Goal: Information Seeking & Learning: Learn about a topic

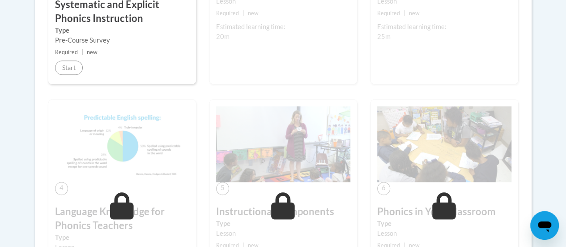
scroll to position [430, 0]
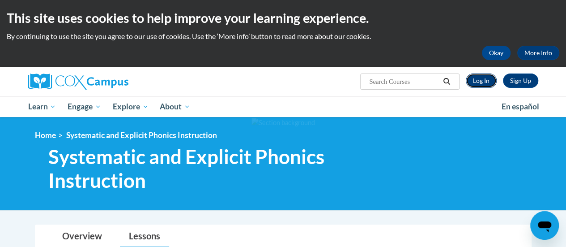
click at [479, 81] on link "Log In" at bounding box center [481, 80] width 31 height 14
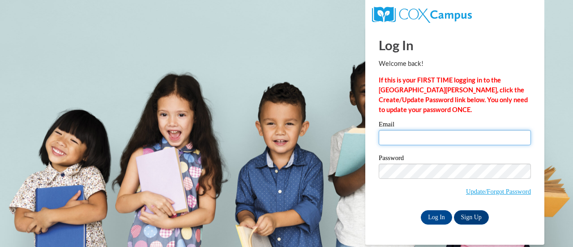
click at [422, 139] on input "Email" at bounding box center [455, 137] width 152 height 15
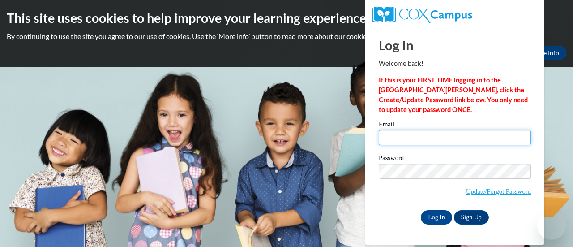
type input "jennifer.mann@muskegonorway.org"
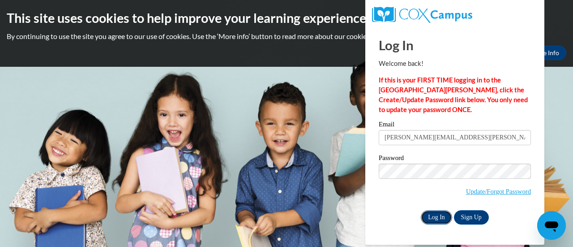
click at [431, 212] on input "Log In" at bounding box center [436, 217] width 31 height 14
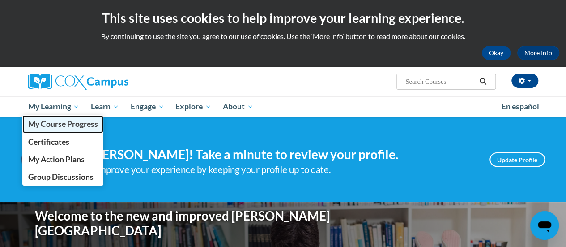
click at [71, 126] on span "My Course Progress" at bounding box center [63, 123] width 70 height 9
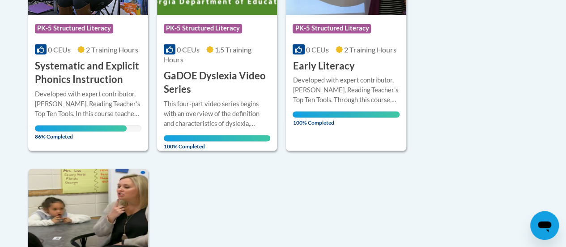
scroll to position [813, 0]
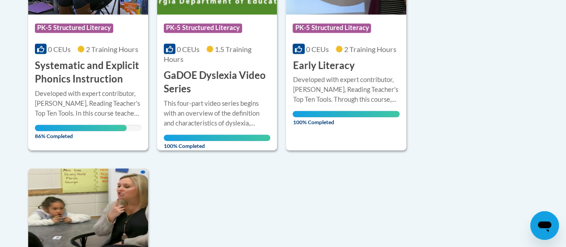
click at [86, 90] on div "Developed with expert contributor, Dr. Deborah Glaser, Reading Teacher's Top Te…" at bounding box center [88, 103] width 106 height 30
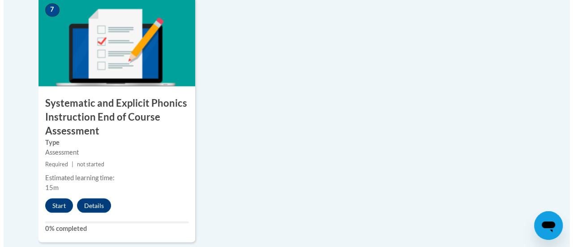
scroll to position [810, 0]
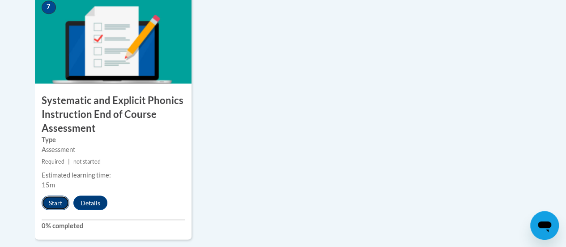
click at [59, 202] on button "Start" at bounding box center [56, 202] width 28 height 14
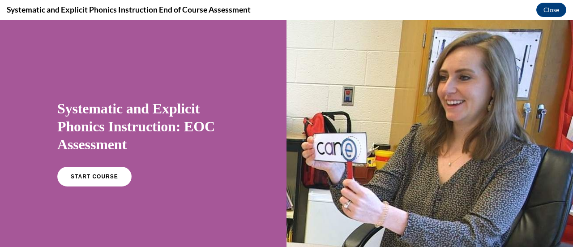
scroll to position [0, 0]
click at [88, 180] on link "START COURSE" at bounding box center [94, 176] width 78 height 21
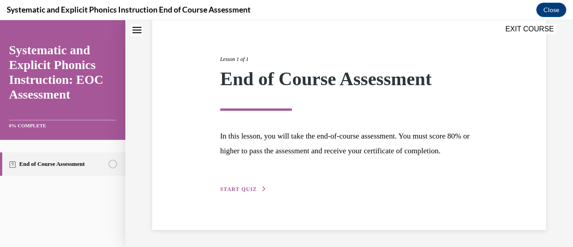
scroll to position [105, 0]
click at [236, 185] on span "START QUIZ" at bounding box center [238, 188] width 37 height 6
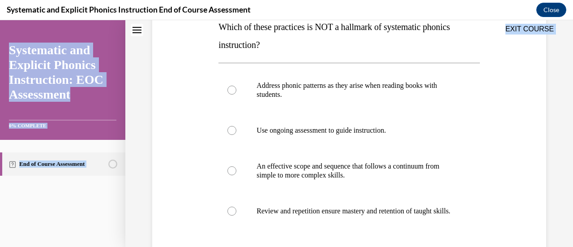
scroll to position [245, 0]
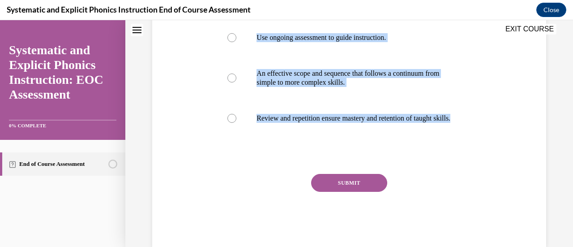
drag, startPoint x: 217, startPoint y: 151, endPoint x: 316, endPoint y: 148, distance: 98.9
click at [316, 148] on div "Question 01/10 Which of these practices is NOT a hallmark of systematic phonics…" at bounding box center [348, 63] width 261 height 368
copy div "Which of these practices is NOT a hallmark of systematic phonics instruction? A…"
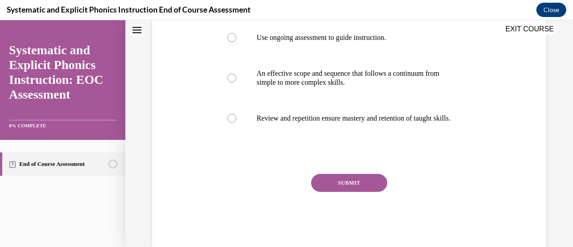
click at [497, 189] on div "Question 01/10 Which of these practices is NOT a hallmark of systematic phonics…" at bounding box center [349, 49] width 398 height 395
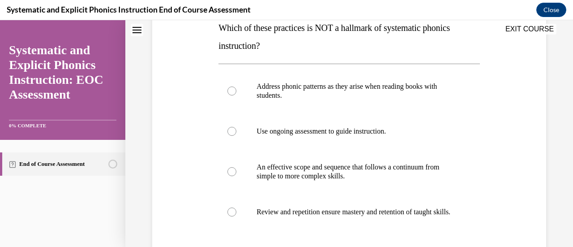
scroll to position [151, 0]
click at [227, 90] on div at bounding box center [231, 91] width 9 height 9
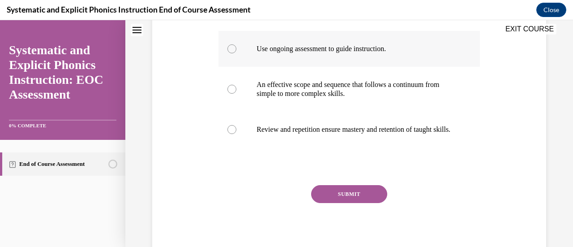
scroll to position [243, 0]
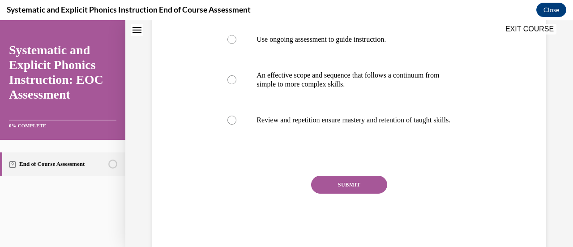
click at [348, 190] on button "SUBMIT" at bounding box center [349, 184] width 76 height 18
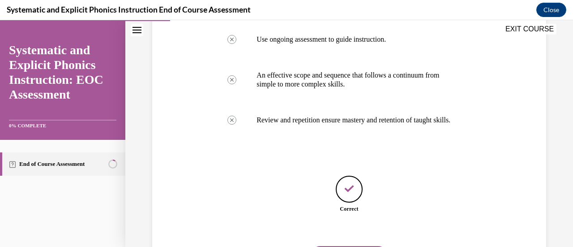
scroll to position [300, 0]
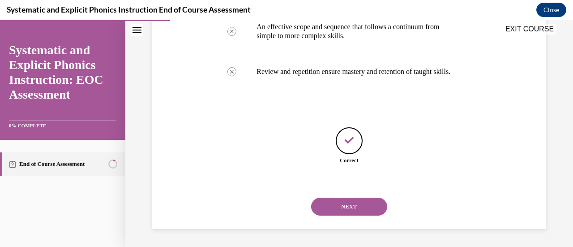
click at [353, 206] on button "NEXT" at bounding box center [349, 206] width 76 height 18
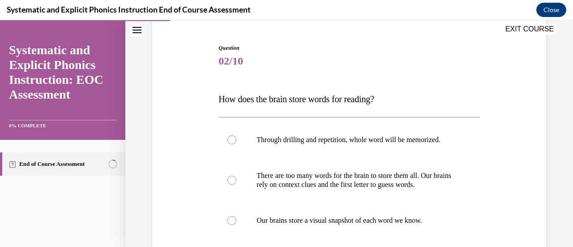
scroll to position [129, 0]
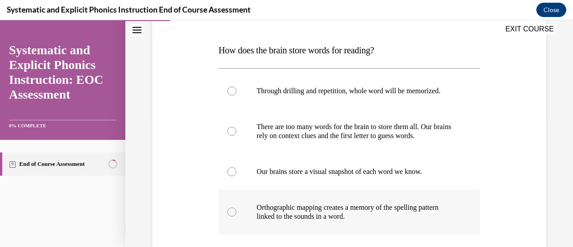
click at [233, 210] on div at bounding box center [231, 211] width 9 height 9
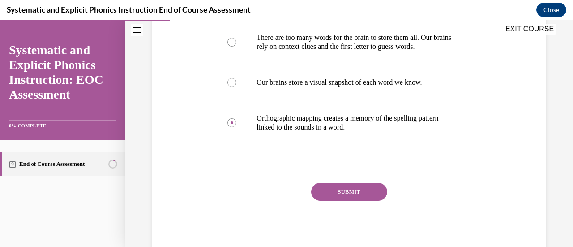
click at [343, 194] on button "SUBMIT" at bounding box center [349, 192] width 76 height 18
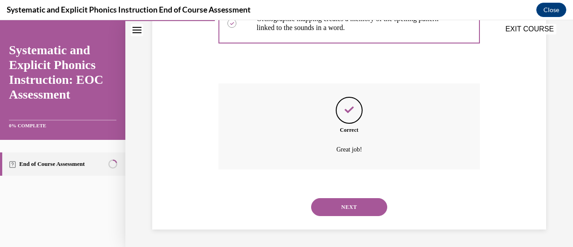
click at [345, 205] on button "NEXT" at bounding box center [349, 207] width 76 height 18
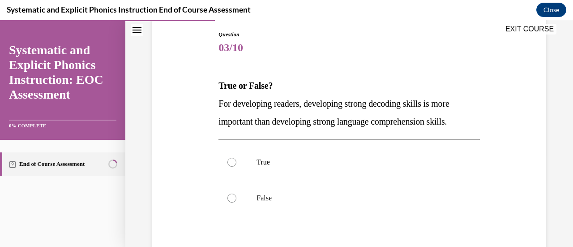
scroll to position [94, 0]
click at [232, 198] on div at bounding box center [231, 197] width 9 height 9
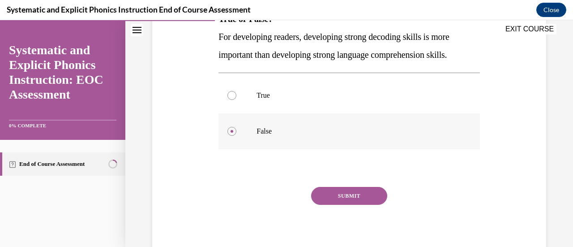
scroll to position [165, 0]
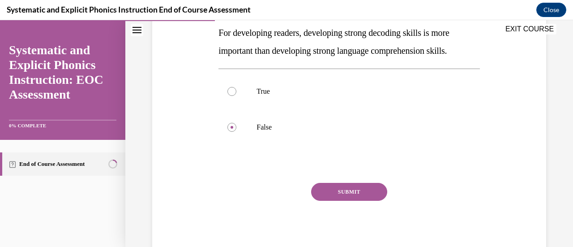
click at [338, 191] on button "SUBMIT" at bounding box center [349, 192] width 76 height 18
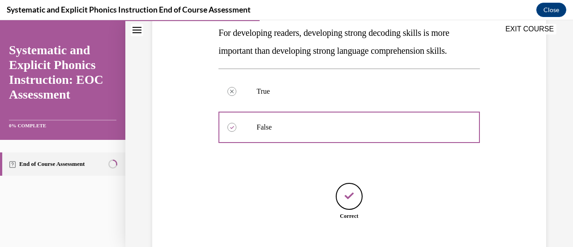
scroll to position [220, 0]
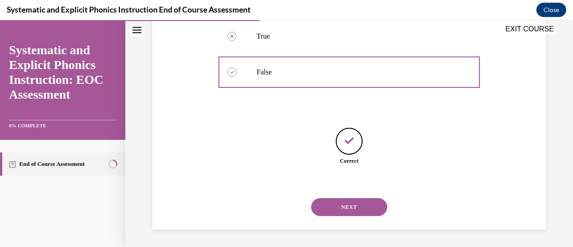
click at [345, 206] on button "NEXT" at bounding box center [349, 207] width 76 height 18
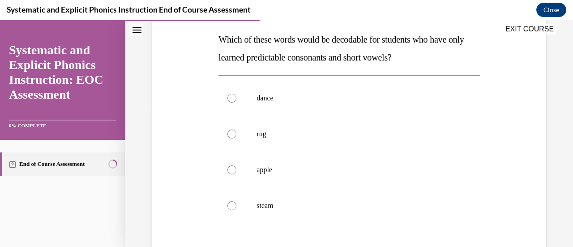
scroll to position [143, 0]
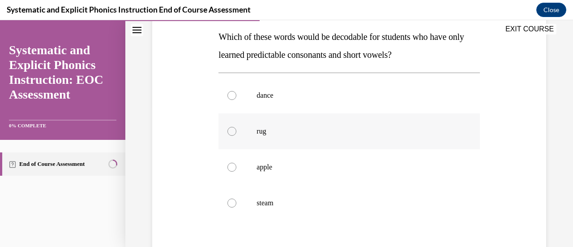
click at [232, 132] on div at bounding box center [231, 131] width 9 height 9
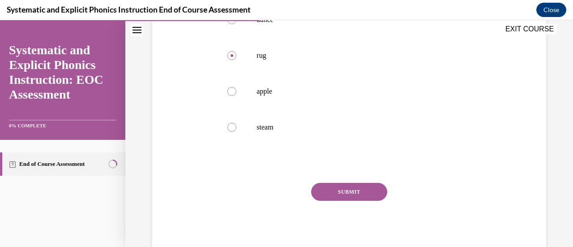
scroll to position [217, 0]
click at [331, 191] on button "SUBMIT" at bounding box center [349, 193] width 76 height 18
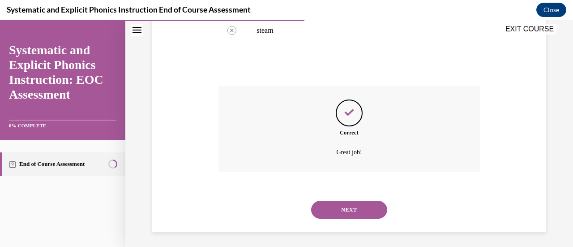
click at [353, 203] on button "NEXT" at bounding box center [349, 209] width 76 height 18
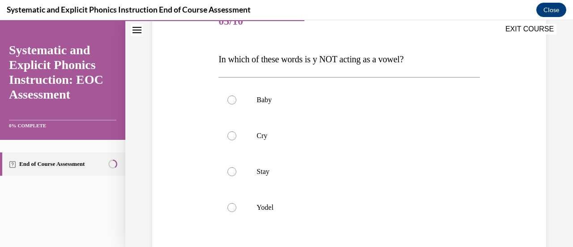
scroll to position [121, 0]
click at [232, 210] on div at bounding box center [231, 206] width 9 height 9
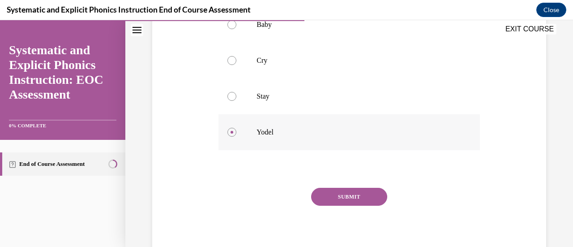
scroll to position [196, 0]
click at [332, 200] on button "SUBMIT" at bounding box center [349, 196] width 76 height 18
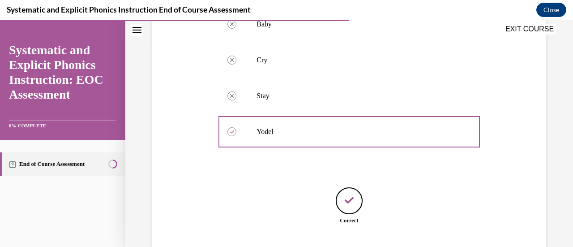
scroll to position [255, 0]
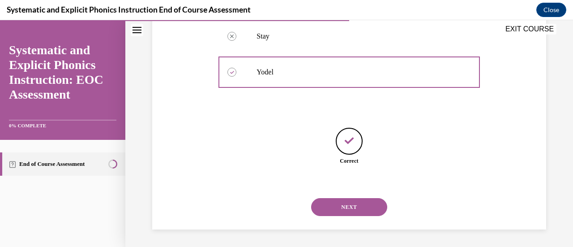
click at [349, 204] on button "NEXT" at bounding box center [349, 207] width 76 height 18
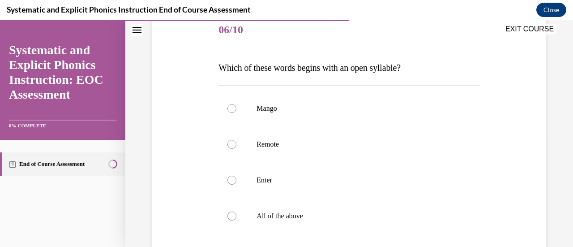
scroll to position [112, 0]
click at [226, 219] on div at bounding box center [348, 215] width 261 height 36
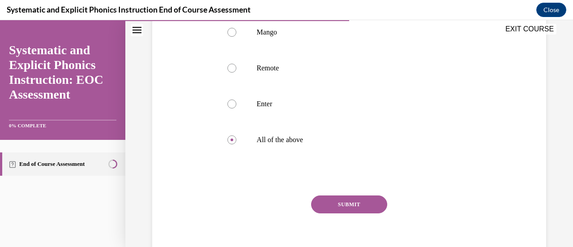
scroll to position [200, 0]
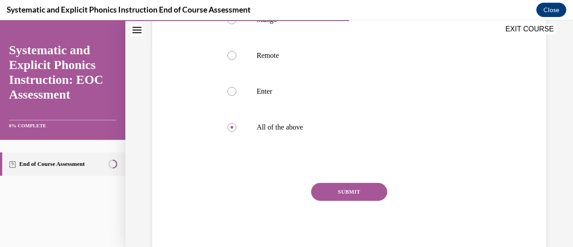
click at [343, 193] on button "SUBMIT" at bounding box center [349, 192] width 76 height 18
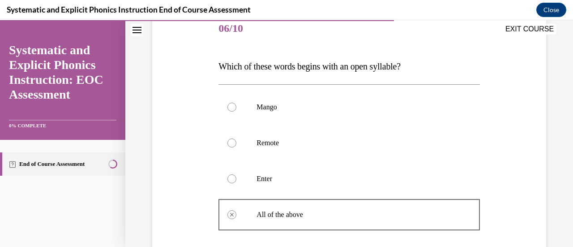
scroll to position [108, 0]
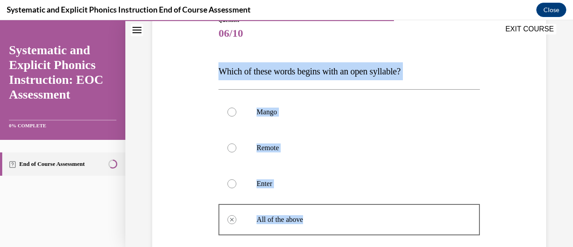
drag, startPoint x: 219, startPoint y: 70, endPoint x: 329, endPoint y: 221, distance: 186.1
click at [329, 221] on div "Question 06/10 Which of these words begins with an open syllable? Mango Remote …" at bounding box center [348, 218] width 261 height 404
copy div "Which of these words begins with an open syllable? Mango Remote Enter All of th…"
click at [358, 131] on div at bounding box center [348, 148] width 261 height 36
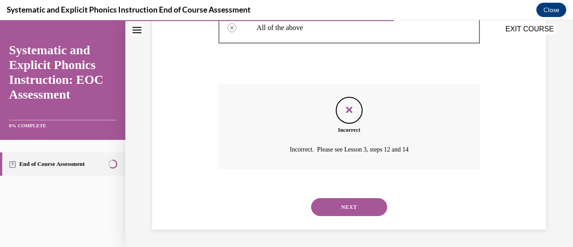
scroll to position [299, 0]
click at [353, 211] on button "NEXT" at bounding box center [349, 207] width 76 height 18
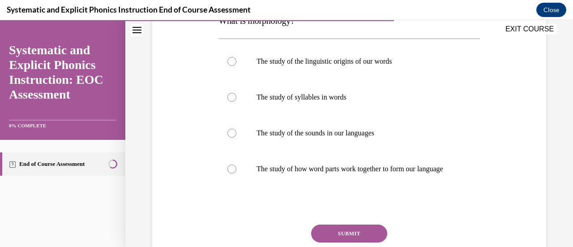
scroll to position [141, 0]
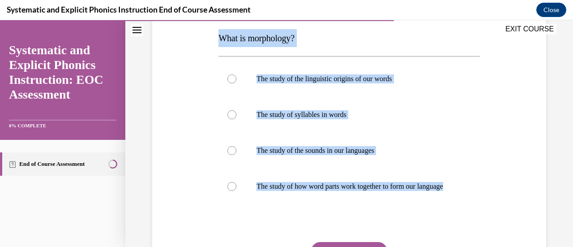
drag, startPoint x: 210, startPoint y: 45, endPoint x: 379, endPoint y: 215, distance: 239.2
click at [379, 215] on div "Question 07/10 What is morphology? The study of the linguistic origins of our w…" at bounding box center [349, 135] width 398 height 359
copy div "What is morphology? The study of the linguistic origins of our words The study …"
click at [230, 184] on div at bounding box center [348, 186] width 261 height 36
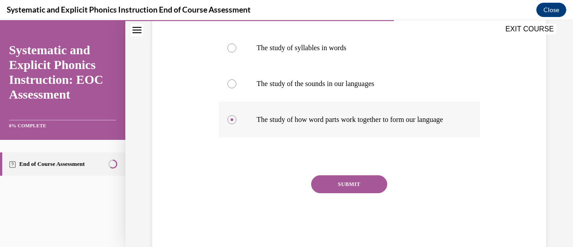
scroll to position [209, 0]
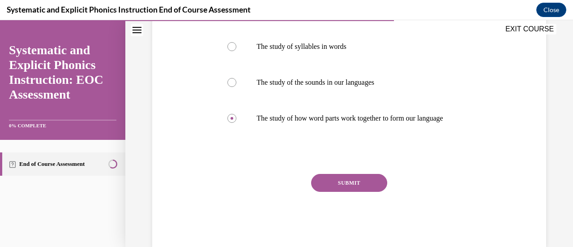
click at [329, 184] on button "SUBMIT" at bounding box center [349, 183] width 76 height 18
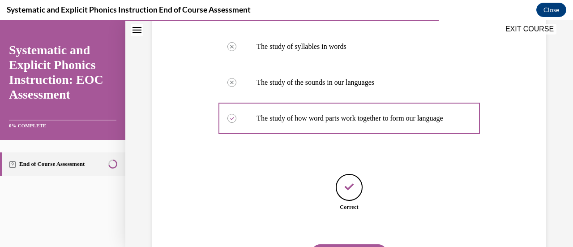
scroll to position [264, 0]
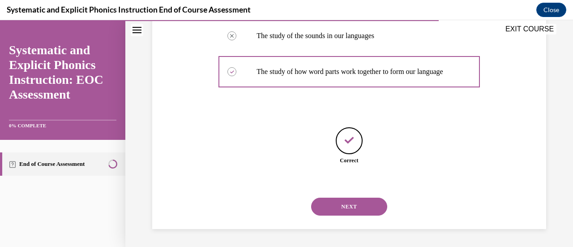
click at [336, 204] on button "NEXT" at bounding box center [349, 206] width 76 height 18
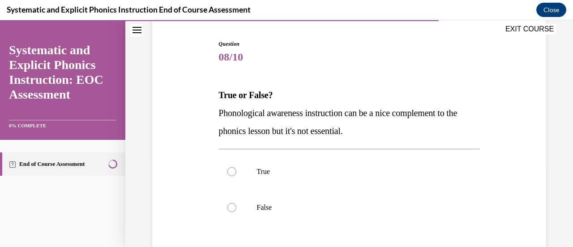
scroll to position [88, 0]
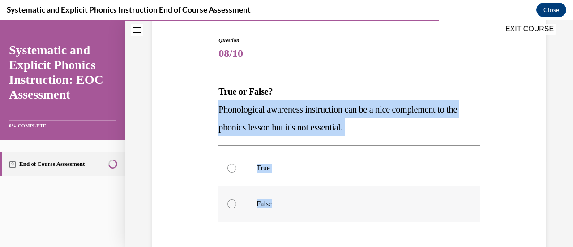
drag, startPoint x: 214, startPoint y: 109, endPoint x: 280, endPoint y: 202, distance: 114.0
click at [280, 202] on div "Question 08/10 True or False? Phonological awareness instruction can be a nice …" at bounding box center [349, 170] width 398 height 323
copy div "Phonological awareness instruction can be a nice complement to the phonics less…"
click at [227, 204] on div at bounding box center [231, 203] width 9 height 9
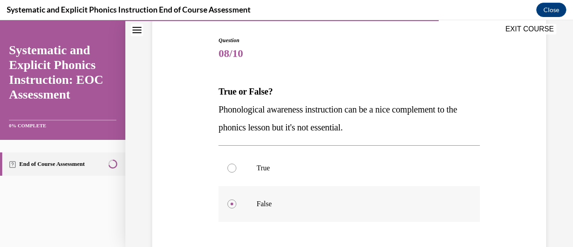
scroll to position [165, 0]
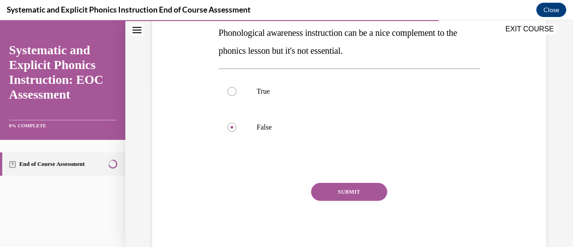
click at [350, 189] on button "SUBMIT" at bounding box center [349, 192] width 76 height 18
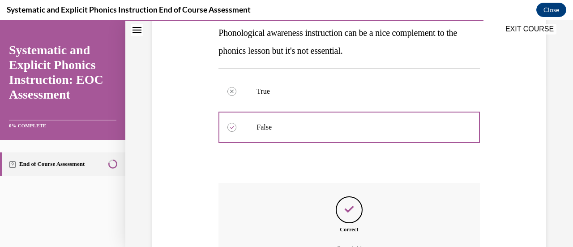
scroll to position [264, 0]
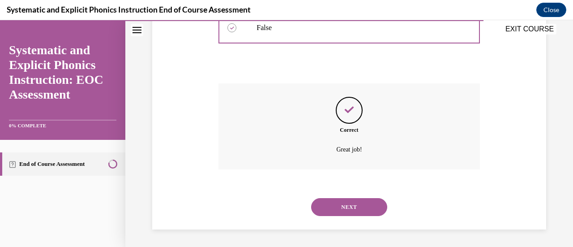
click at [348, 209] on button "NEXT" at bounding box center [349, 207] width 76 height 18
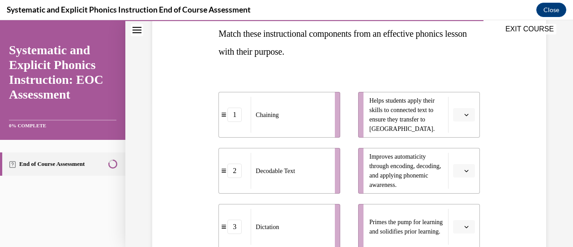
scroll to position [146, 0]
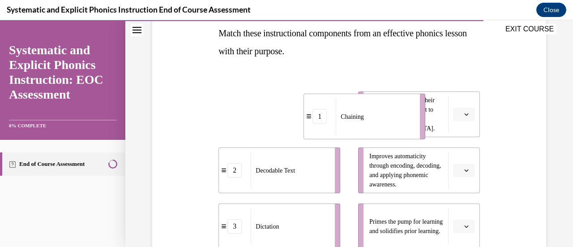
drag, startPoint x: 283, startPoint y: 115, endPoint x: 370, endPoint y: 118, distance: 87.7
click at [370, 118] on div "Chaining" at bounding box center [375, 116] width 78 height 36
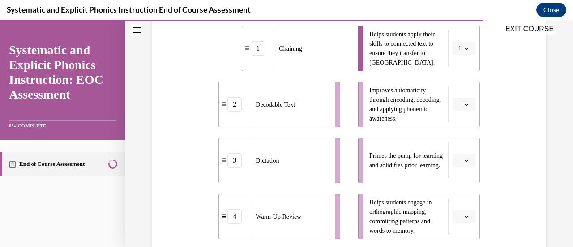
scroll to position [212, 0]
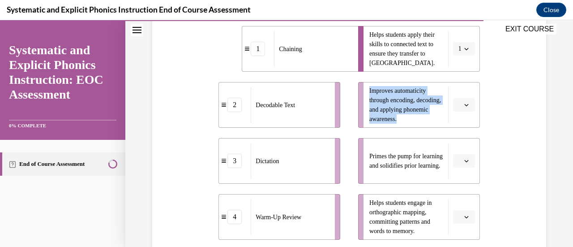
drag, startPoint x: 365, startPoint y: 94, endPoint x: 433, endPoint y: 118, distance: 71.8
click at [433, 118] on span "Improves automaticity through encoding, decoding, and applying phonemic awarene…" at bounding box center [406, 105] width 74 height 38
copy span "Improves automaticity through encoding, decoding, and applying phonemic awarene…"
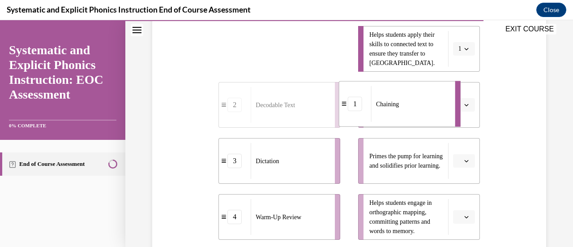
drag, startPoint x: 309, startPoint y: 57, endPoint x: 405, endPoint y: 112, distance: 111.2
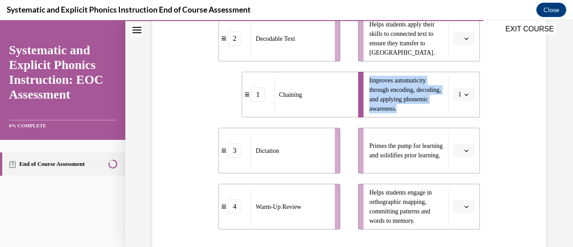
scroll to position [217, 0]
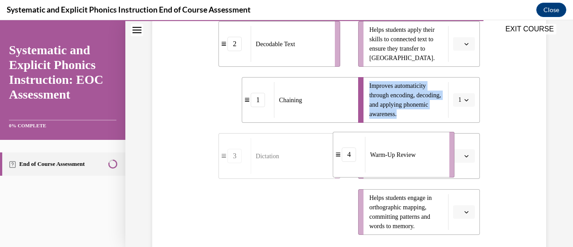
drag, startPoint x: 293, startPoint y: 209, endPoint x: 408, endPoint y: 152, distance: 128.7
click at [408, 152] on span "Warm-Up Review" at bounding box center [393, 154] width 46 height 9
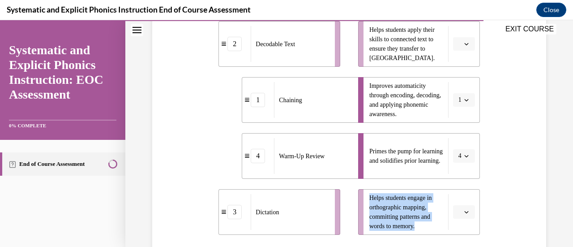
drag, startPoint x: 366, startPoint y: 196, endPoint x: 422, endPoint y: 223, distance: 62.3
click at [422, 223] on span "Helps students engage in orthographic mapping, committing patterns and words to…" at bounding box center [406, 212] width 74 height 38
copy span "Helps students engage in orthographic mapping, committing patterns and words to…"
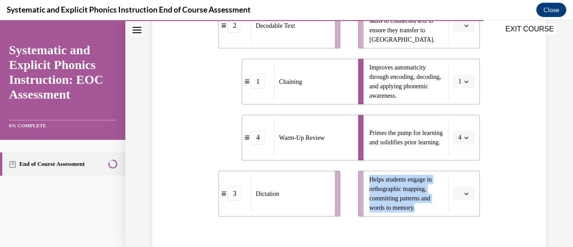
scroll to position [236, 0]
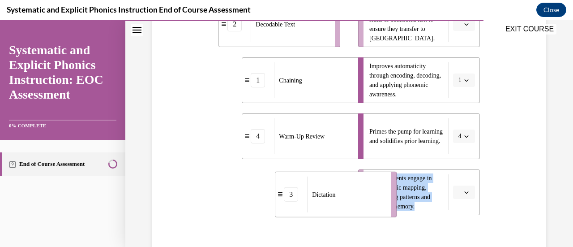
drag, startPoint x: 309, startPoint y: 182, endPoint x: 366, endPoint y: 185, distance: 56.9
click at [366, 185] on div "Dictation" at bounding box center [346, 194] width 78 height 36
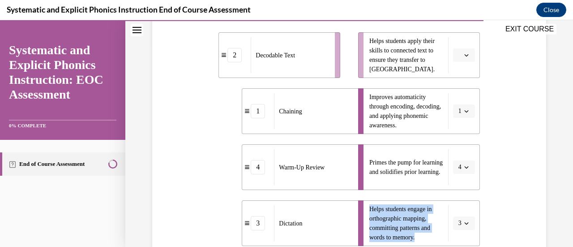
scroll to position [200, 0]
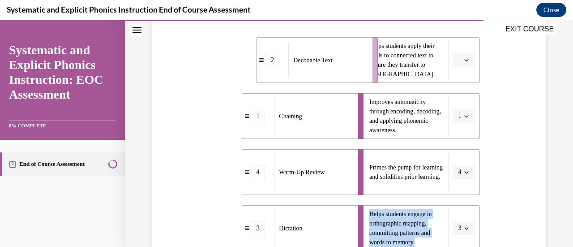
drag, startPoint x: 304, startPoint y: 67, endPoint x: 343, endPoint y: 67, distance: 38.9
click at [343, 67] on div "Decodable Text" at bounding box center [327, 60] width 78 height 36
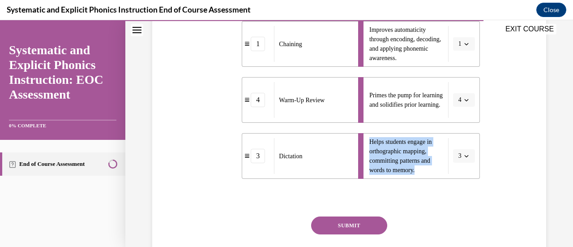
scroll to position [276, 0]
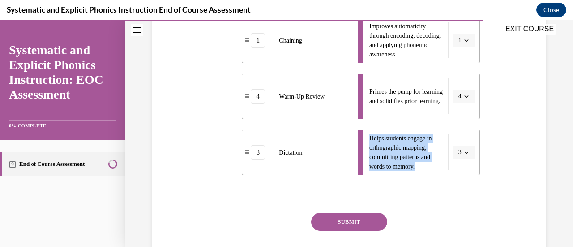
click at [343, 221] on button "SUBMIT" at bounding box center [349, 222] width 76 height 18
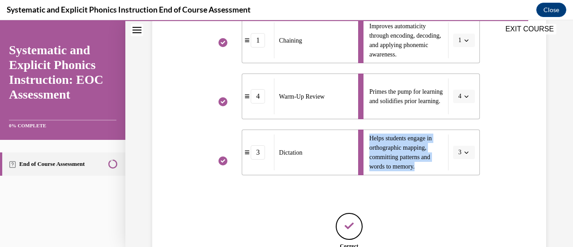
scroll to position [361, 0]
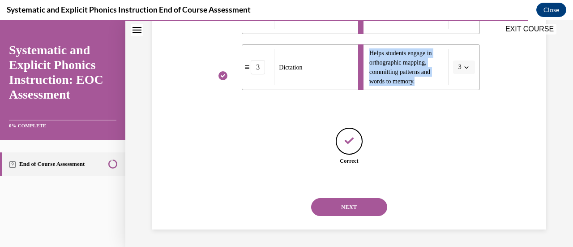
click at [346, 213] on button "NEXT" at bounding box center [349, 207] width 76 height 18
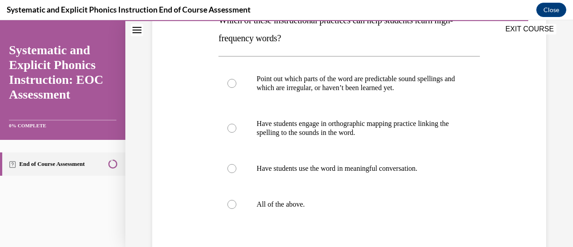
scroll to position [153, 0]
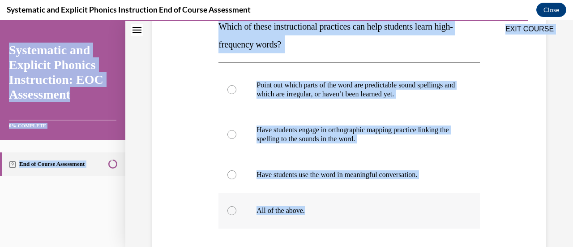
drag, startPoint x: 217, startPoint y: 27, endPoint x: 312, endPoint y: 209, distance: 205.3
click at [312, 209] on div "EXIT COURSE Systematic and Explicit Phonics Instruction: EOC Assessment 0% COMP…" at bounding box center [286, 133] width 573 height 226
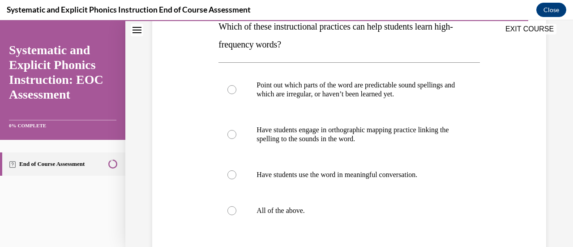
click at [221, 29] on div "EXIT COURSE" at bounding box center [344, 30] width 438 height 20
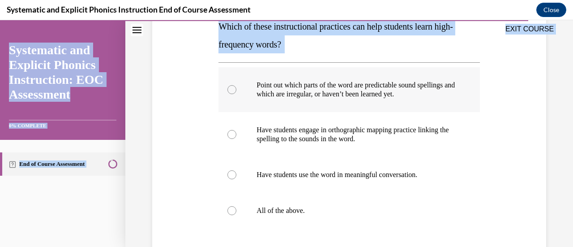
drag, startPoint x: 217, startPoint y: 27, endPoint x: 276, endPoint y: 102, distance: 95.6
click at [276, 102] on div "EXIT COURSE Systematic and Explicit Phonics Instruction: EOC Assessment 0% COMP…" at bounding box center [286, 133] width 573 height 226
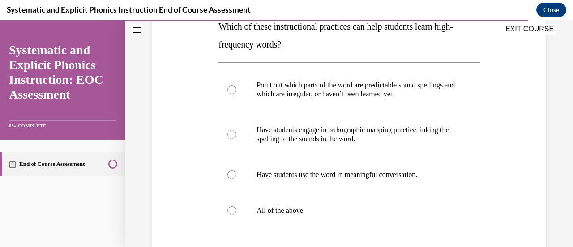
click at [335, 230] on div "Point out which parts of the word are predictable sound spellings and which are…" at bounding box center [348, 147] width 261 height 170
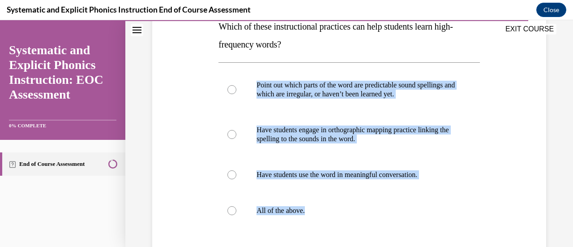
drag, startPoint x: 350, startPoint y: 229, endPoint x: 251, endPoint y: 59, distance: 196.9
click at [251, 59] on div "Question 10/10 Which of these instructional practices can help students learn h…" at bounding box center [348, 155] width 261 height 368
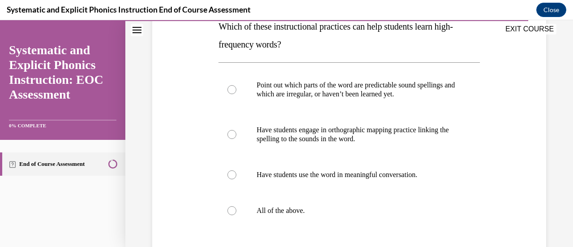
click at [219, 26] on div "EXIT COURSE" at bounding box center [344, 30] width 438 height 20
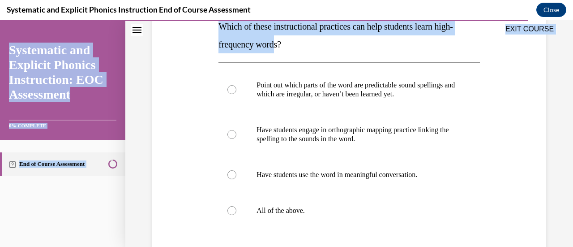
drag, startPoint x: 217, startPoint y: 26, endPoint x: 277, endPoint y: 52, distance: 64.7
click at [277, 52] on div "EXIT COURSE Systematic and Explicit Phonics Instruction: EOC Assessment 0% COMP…" at bounding box center [286, 133] width 573 height 226
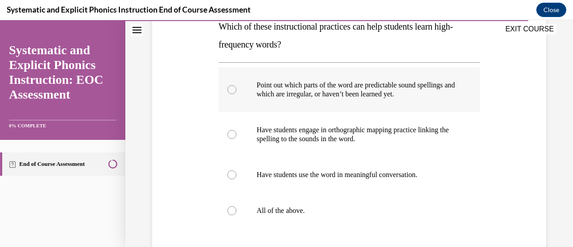
click at [278, 74] on div at bounding box center [348, 89] width 261 height 45
click at [231, 209] on div at bounding box center [231, 210] width 9 height 9
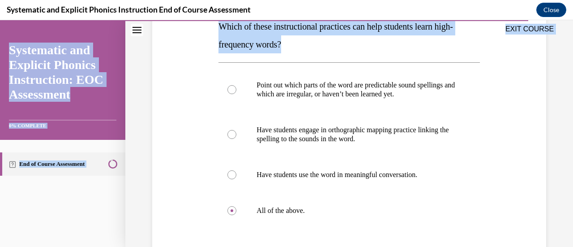
drag, startPoint x: 217, startPoint y: 26, endPoint x: 285, endPoint y: 46, distance: 71.8
click at [285, 46] on div "EXIT COURSE Systematic and Explicit Phonics Instruction: EOC Assessment 0% COMP…" at bounding box center [286, 133] width 573 height 226
click at [291, 46] on p "Which of these instructional practices can help students learn high-frequency w…" at bounding box center [348, 35] width 261 height 36
drag, startPoint x: 291, startPoint y: 46, endPoint x: 223, endPoint y: 28, distance: 70.0
click at [223, 28] on div "EXIT COURSE Systematic and Explicit Phonics Instruction: EOC Assessment 0% COMP…" at bounding box center [286, 133] width 573 height 226
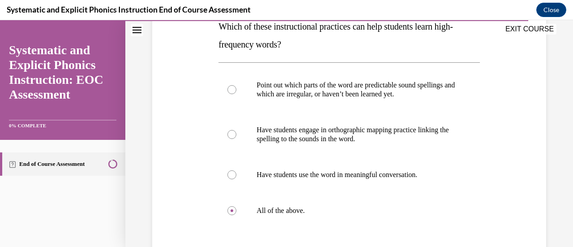
click at [193, 91] on div "Question 10/10 Which of these instructional practices can help students learn h…" at bounding box center [349, 142] width 398 height 395
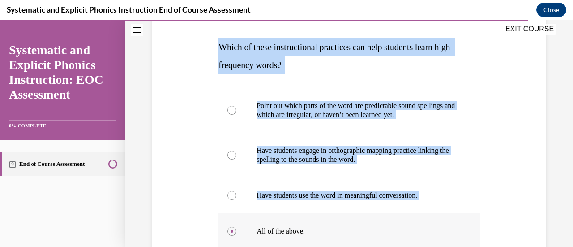
scroll to position [146, 0]
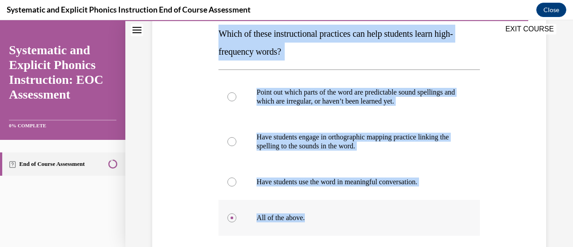
drag, startPoint x: 219, startPoint y: 111, endPoint x: 358, endPoint y: 213, distance: 172.7
click at [358, 213] on div "Question 10/10 Which of these instructional practices can help students learn h…" at bounding box center [348, 163] width 261 height 368
copy div "Which of these instructional practices can help students learn high-frequency w…"
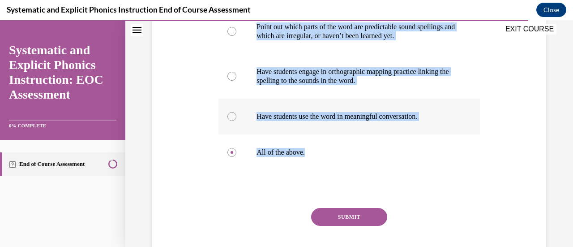
scroll to position [236, 0]
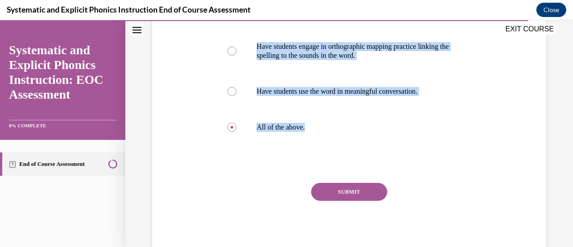
click at [345, 191] on button "SUBMIT" at bounding box center [349, 192] width 76 height 18
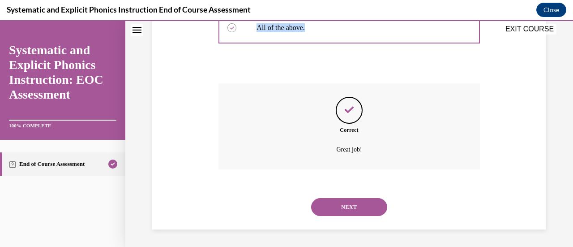
click at [345, 201] on button "NEXT" at bounding box center [349, 207] width 76 height 18
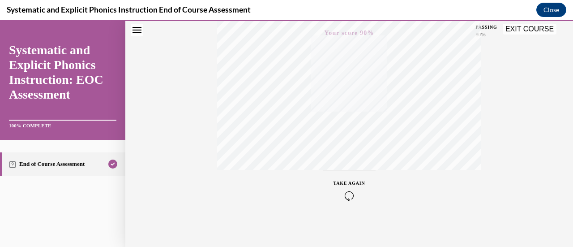
scroll to position [232, 0]
click at [519, 30] on button "EXIT COURSE" at bounding box center [529, 29] width 54 height 11
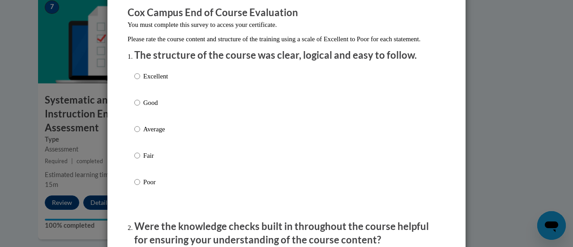
scroll to position [93, 0]
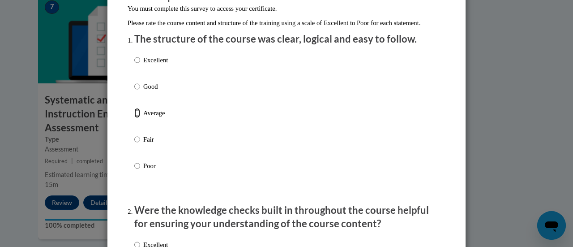
click at [134, 118] on input "Average" at bounding box center [137, 113] width 6 height 10
radio input "true"
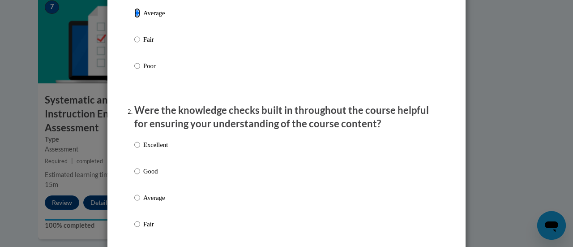
scroll to position [193, 0]
click at [134, 175] on input "Good" at bounding box center [137, 170] width 6 height 10
radio input "true"
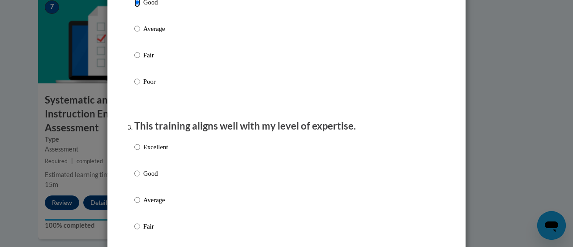
scroll to position [367, 0]
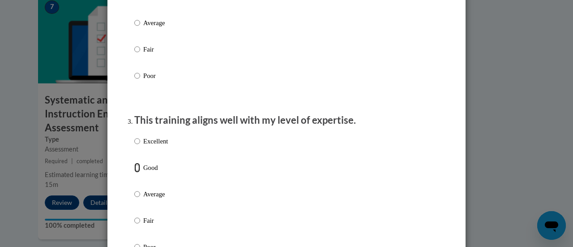
click at [134, 172] on input "Good" at bounding box center [137, 167] width 6 height 10
radio input "true"
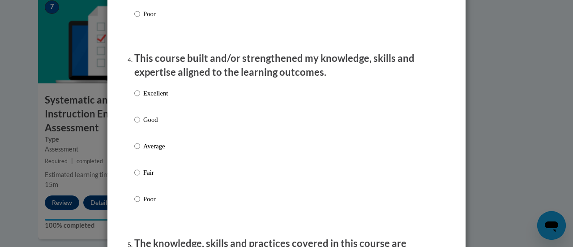
scroll to position [602, 0]
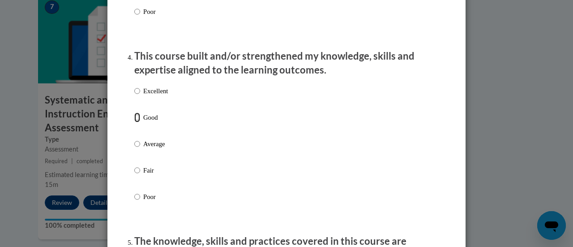
click at [134, 122] on input "Good" at bounding box center [137, 117] width 6 height 10
radio input "true"
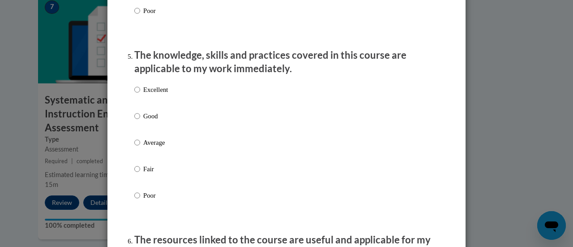
scroll to position [790, 0]
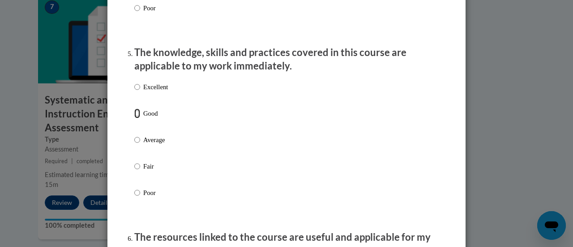
click at [134, 118] on input "Good" at bounding box center [137, 113] width 6 height 10
radio input "true"
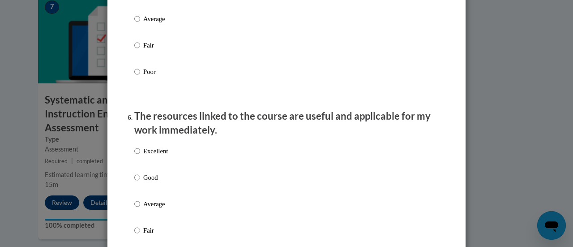
scroll to position [912, 0]
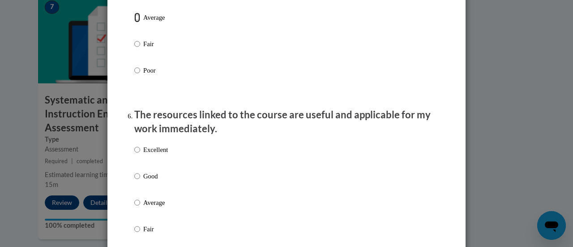
click at [134, 22] on input "Average" at bounding box center [137, 18] width 6 height 10
radio input "true"
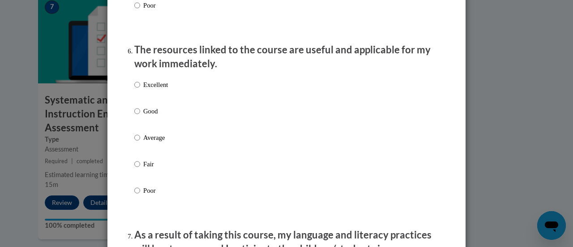
scroll to position [978, 0]
click at [134, 115] on input "Good" at bounding box center [137, 111] width 6 height 10
radio input "true"
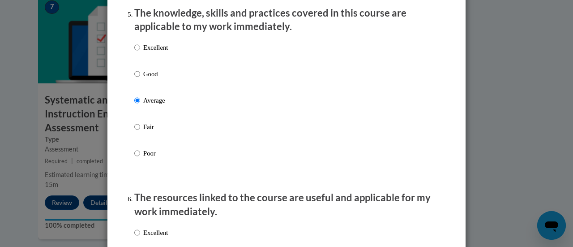
scroll to position [830, 0]
click at [134, 78] on input "Good" at bounding box center [137, 73] width 6 height 10
radio input "true"
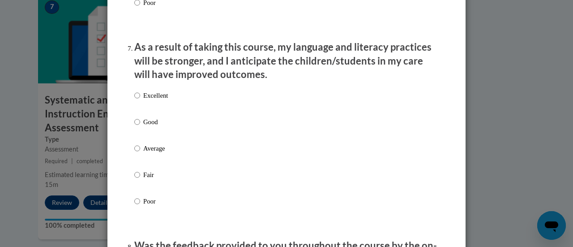
scroll to position [1166, 0]
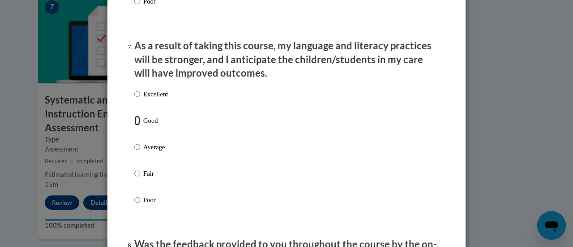
click at [135, 125] on input "Good" at bounding box center [137, 120] width 6 height 10
radio input "true"
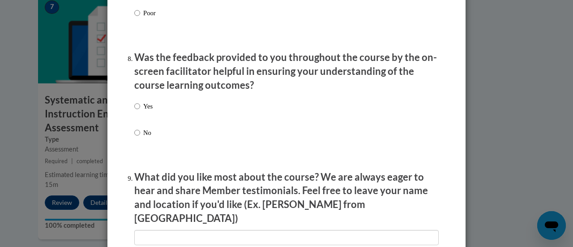
scroll to position [1353, 0]
click at [134, 111] on input "Yes" at bounding box center [137, 106] width 6 height 10
radio input "true"
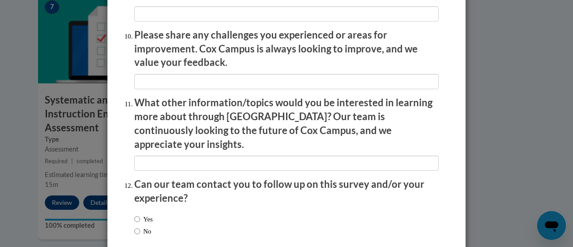
scroll to position [1614, 0]
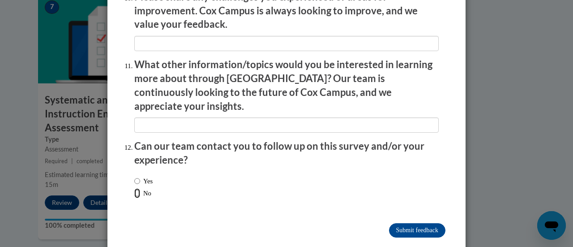
click at [134, 188] on input "No" at bounding box center [137, 193] width 6 height 10
radio input "true"
click at [402, 223] on input "Submit feedback" at bounding box center [417, 230] width 56 height 14
